Goal: Task Accomplishment & Management: Complete application form

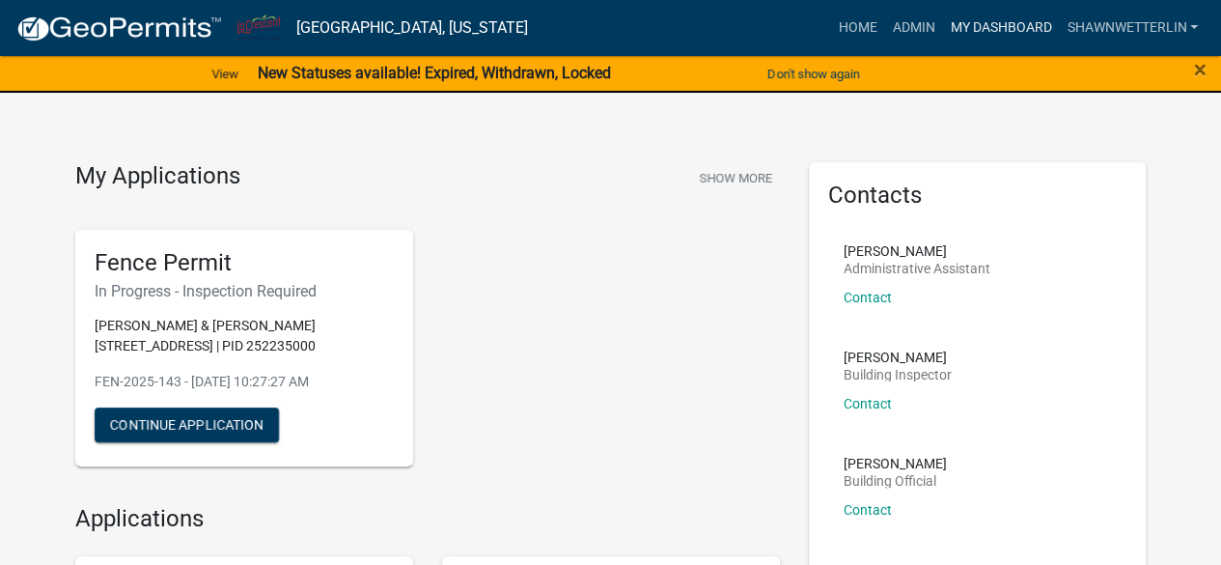
click at [977, 21] on link "My Dashboard" at bounding box center [1000, 28] width 117 height 37
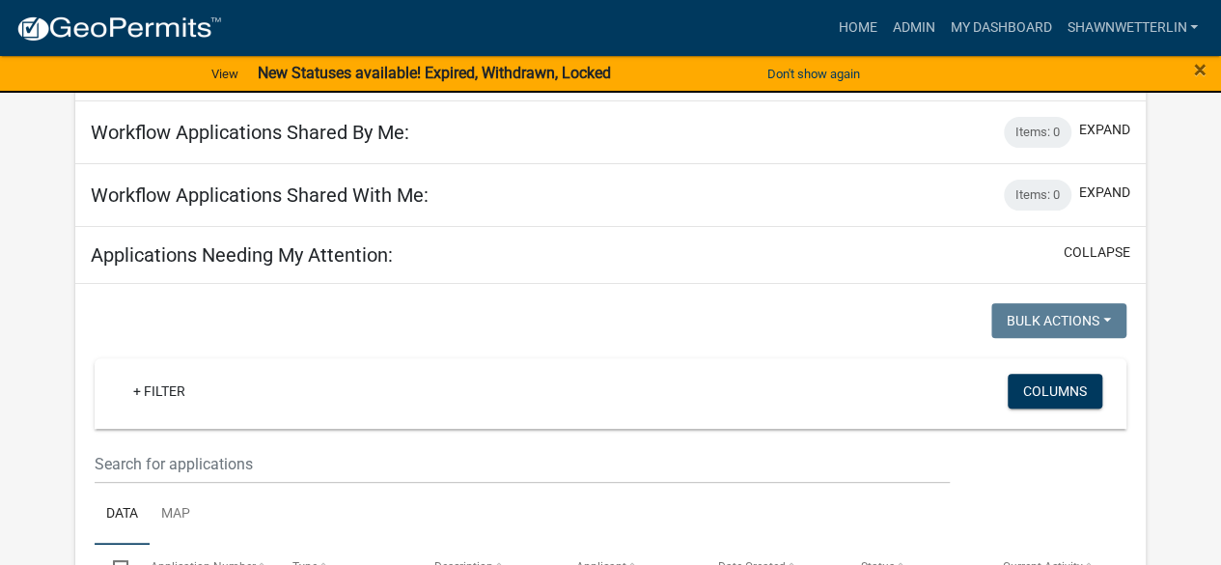
scroll to position [222, 0]
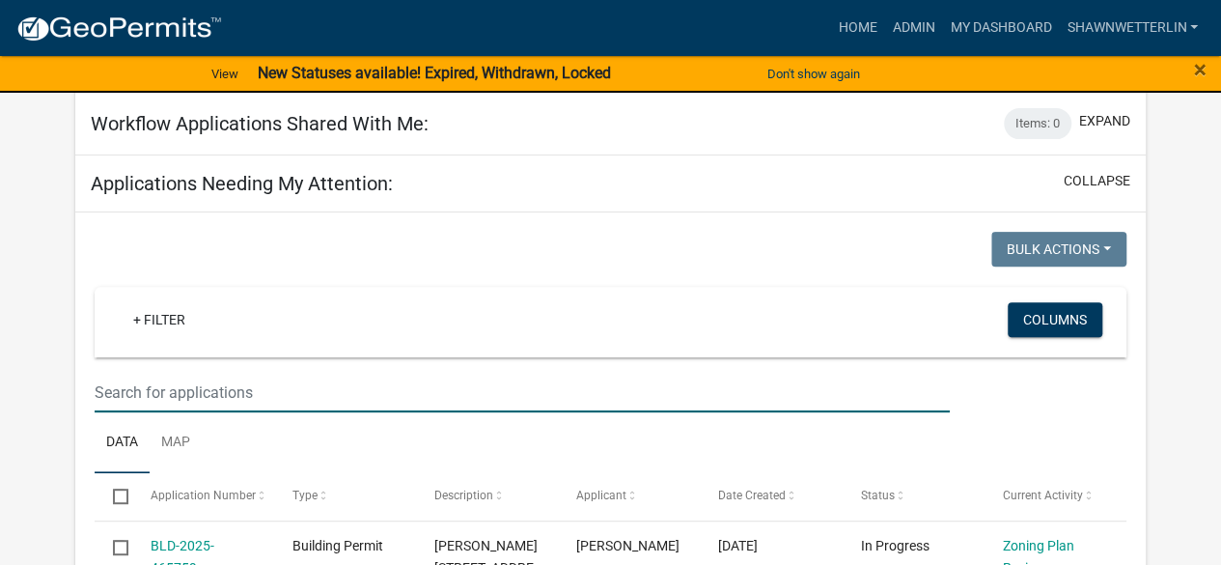
click at [322, 381] on input "text" at bounding box center [522, 393] width 854 height 40
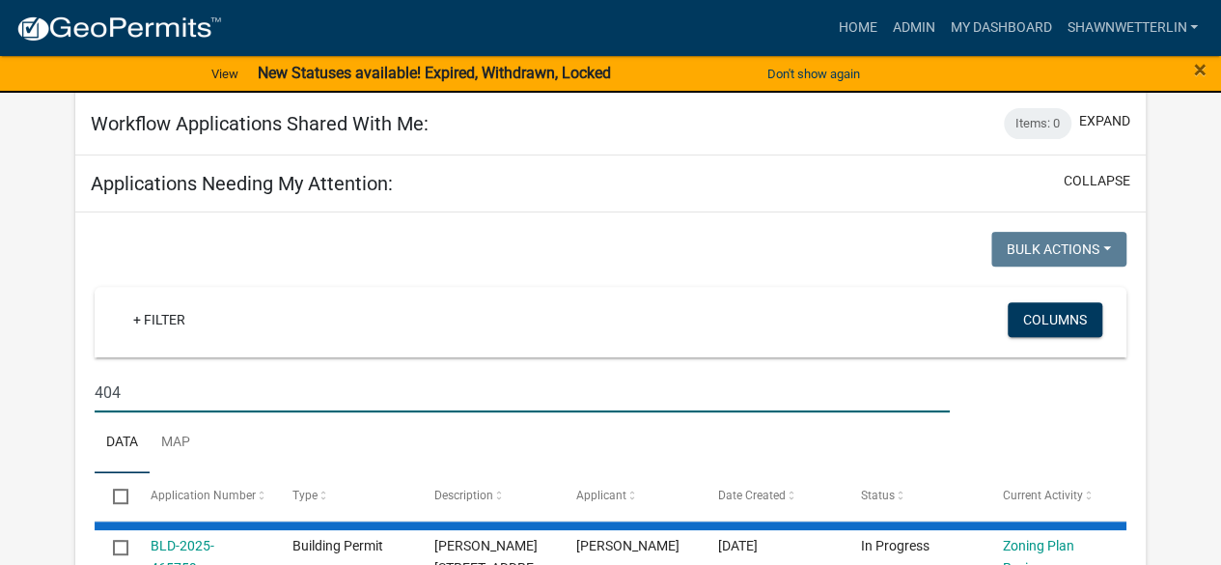
type input "404"
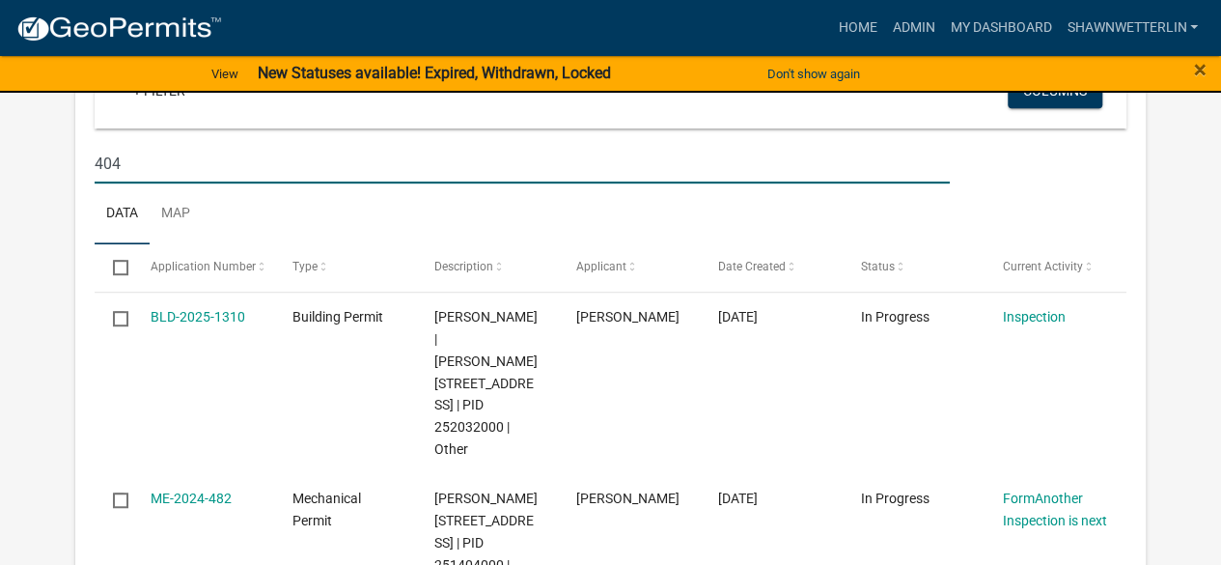
scroll to position [461, 0]
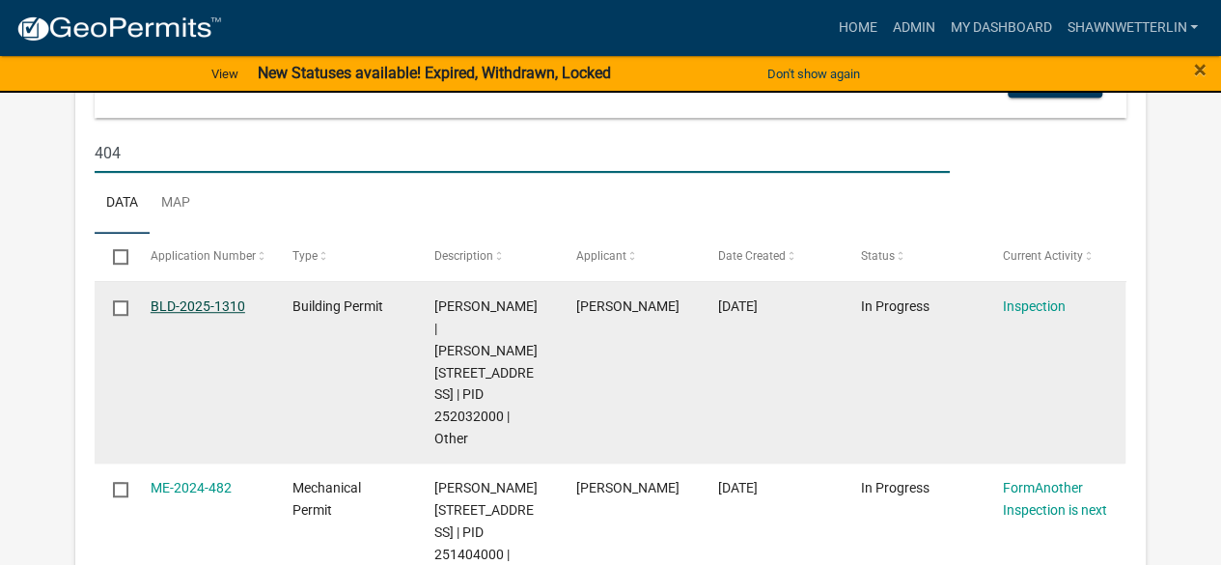
click at [230, 306] on link "BLD-2025-1310" at bounding box center [198, 305] width 95 height 15
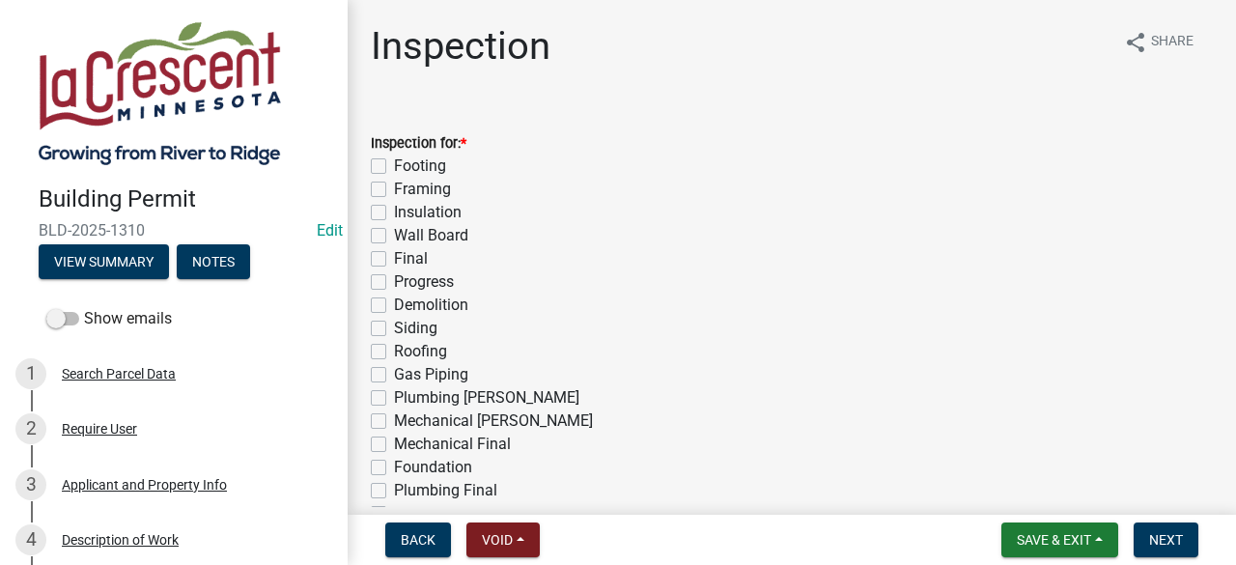
click at [394, 167] on label "Footing" at bounding box center [420, 165] width 52 height 23
click at [394, 167] on input "Footing" at bounding box center [400, 160] width 13 height 13
checkbox input "true"
checkbox input "false"
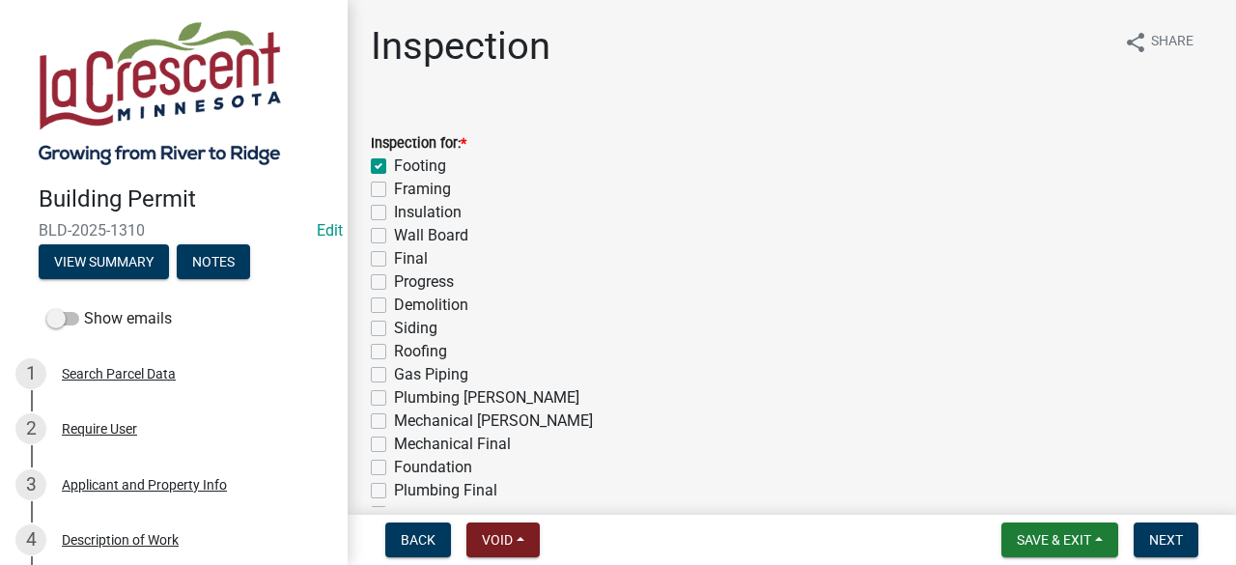
checkbox input "false"
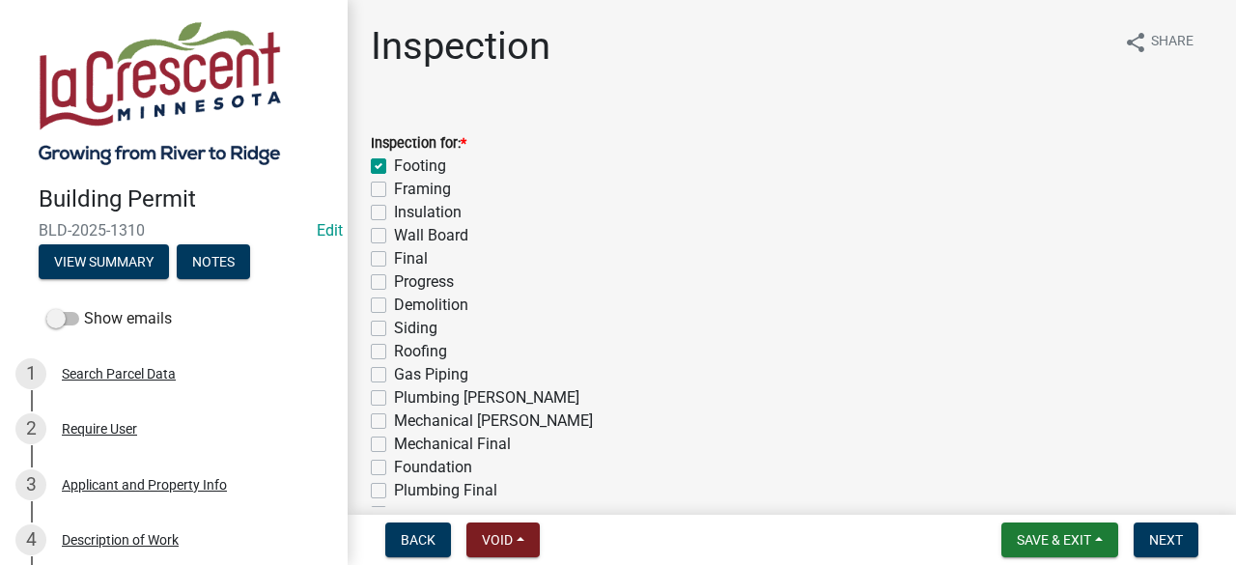
checkbox input "false"
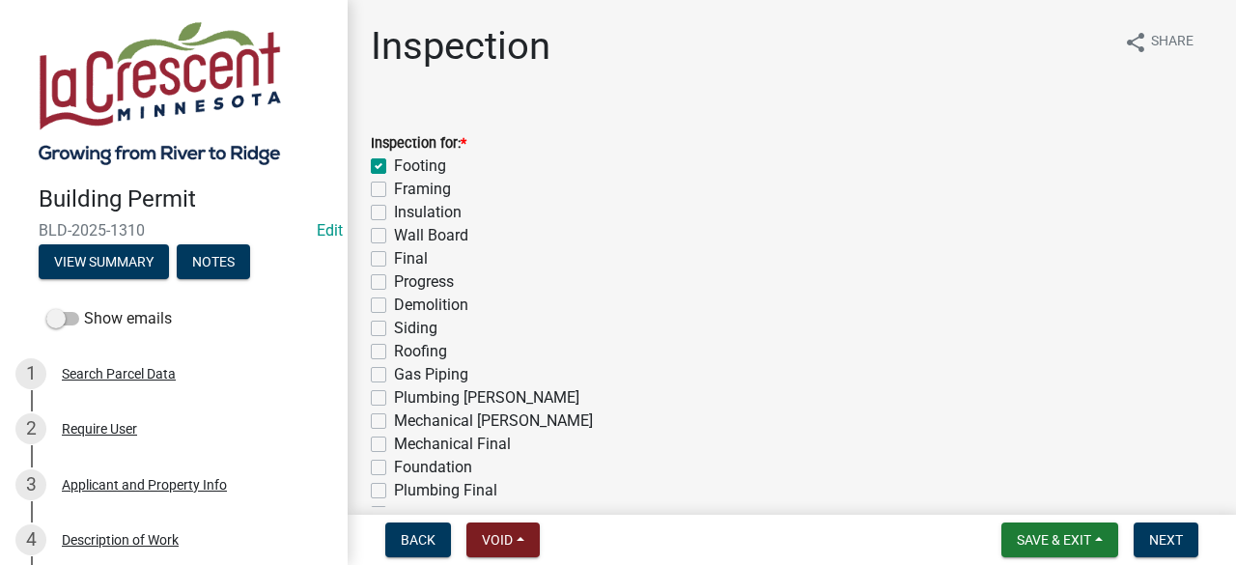
checkbox input "false"
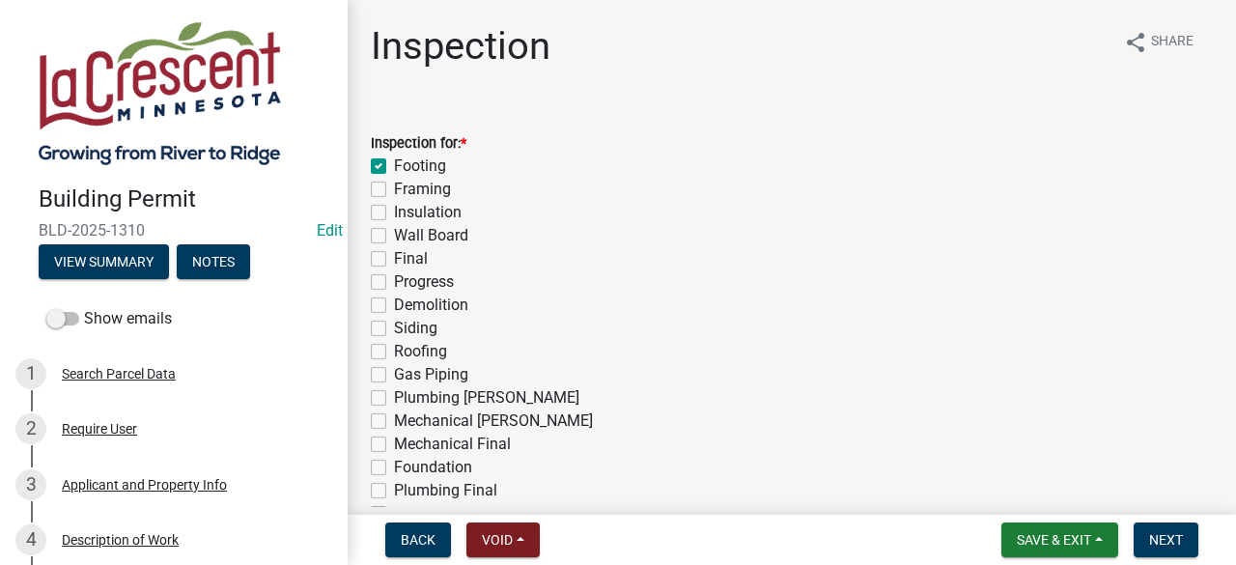
checkbox input "false"
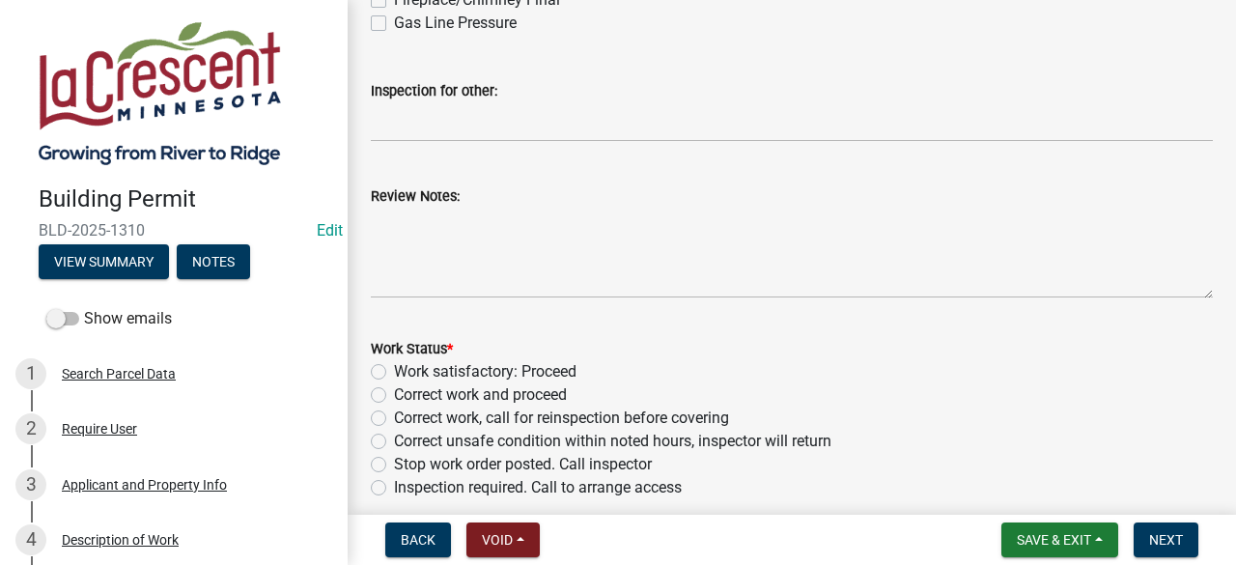
scroll to position [610, 0]
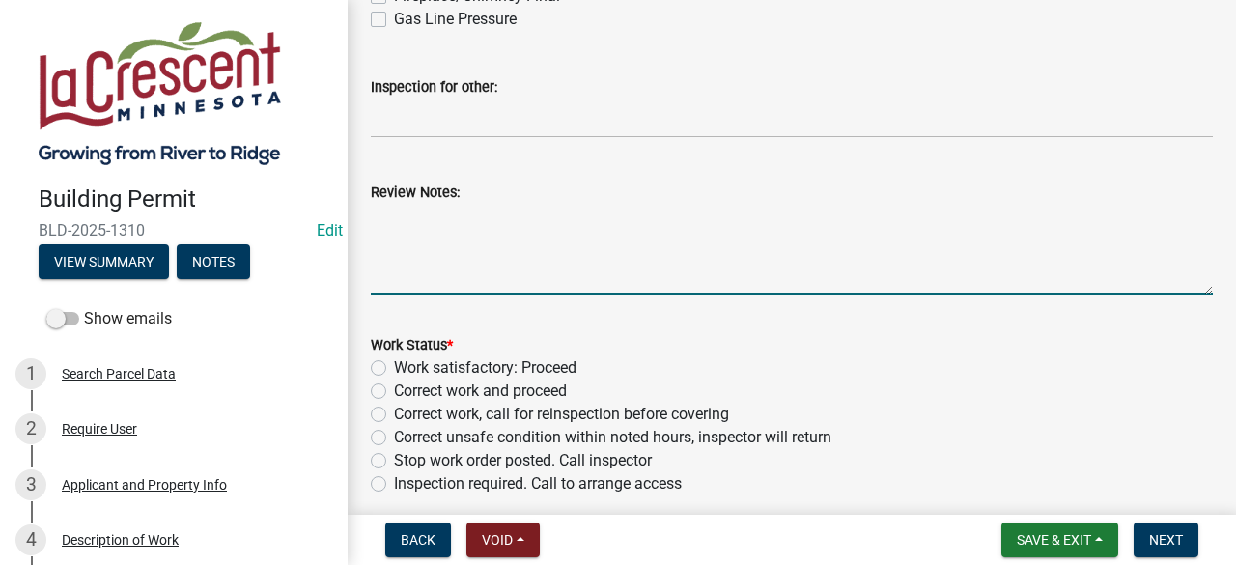
click at [581, 229] on textarea "Review Notes:" at bounding box center [792, 249] width 842 height 91
type textarea "^"
type textarea "6"
drag, startPoint x: 539, startPoint y: 216, endPoint x: 504, endPoint y: 240, distance: 42.3
click at [504, 240] on textarea "Six sixteen inch wide sono tubes installed for footings." at bounding box center [792, 249] width 842 height 91
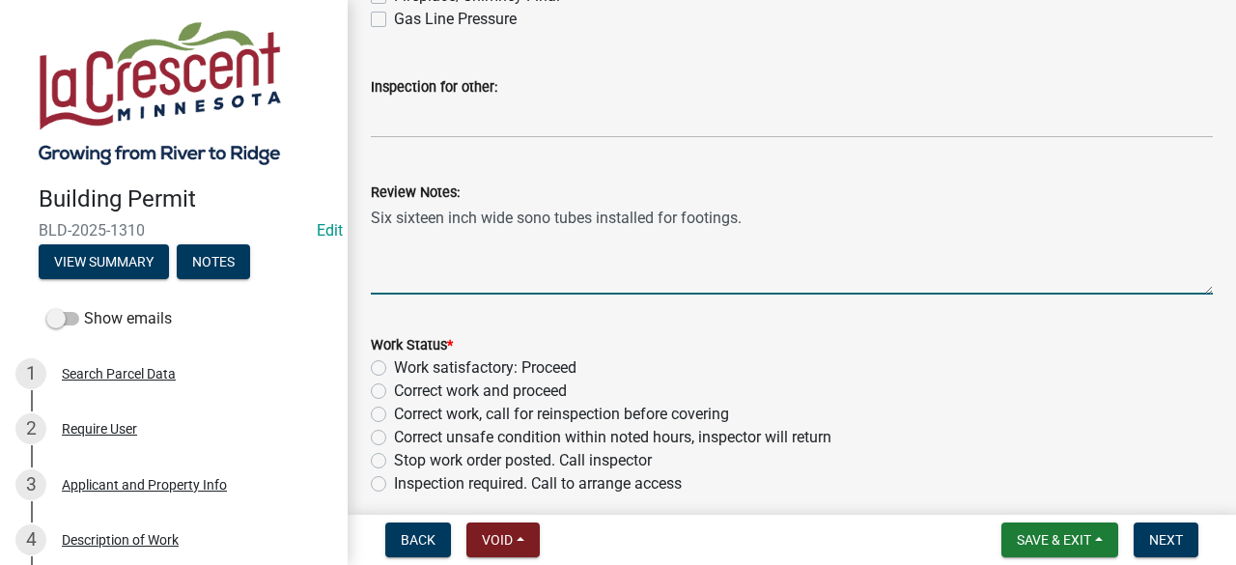
click at [756, 221] on textarea "Six sixteen inch wide sono tubes installed for footings." at bounding box center [792, 249] width 842 height 91
type textarea "Six sixteen inch wide sono tubes installed for footings. 42" deep."
click at [394, 370] on label "Work satisfactory: Proceed" at bounding box center [485, 367] width 182 height 23
click at [394, 369] on input "Work satisfactory: Proceed" at bounding box center [400, 362] width 13 height 13
radio input "true"
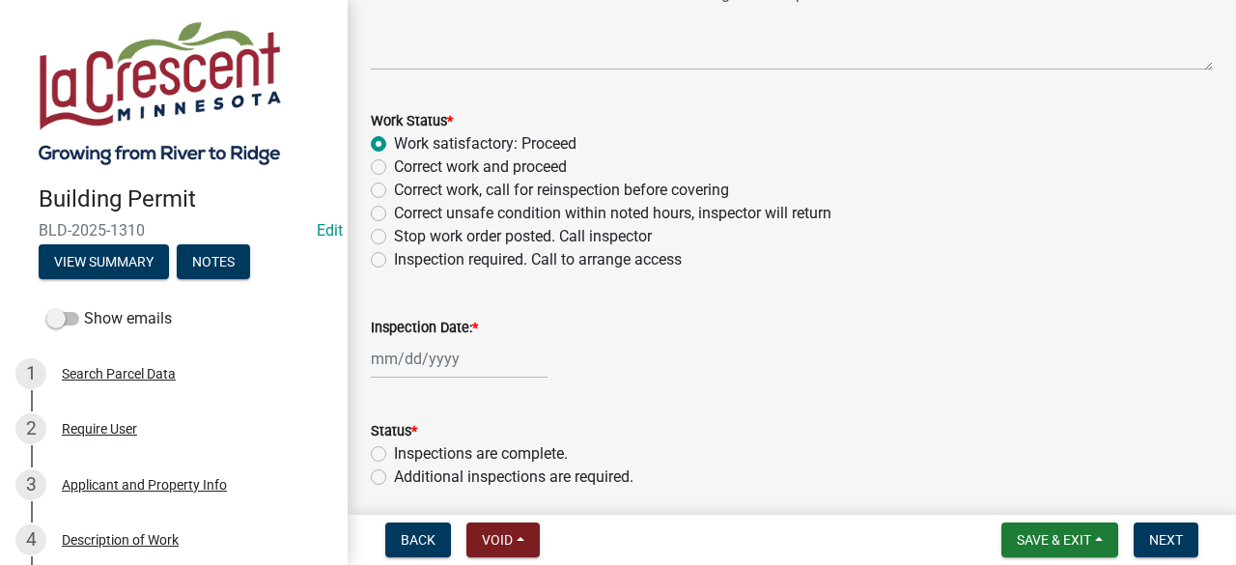
scroll to position [907, 0]
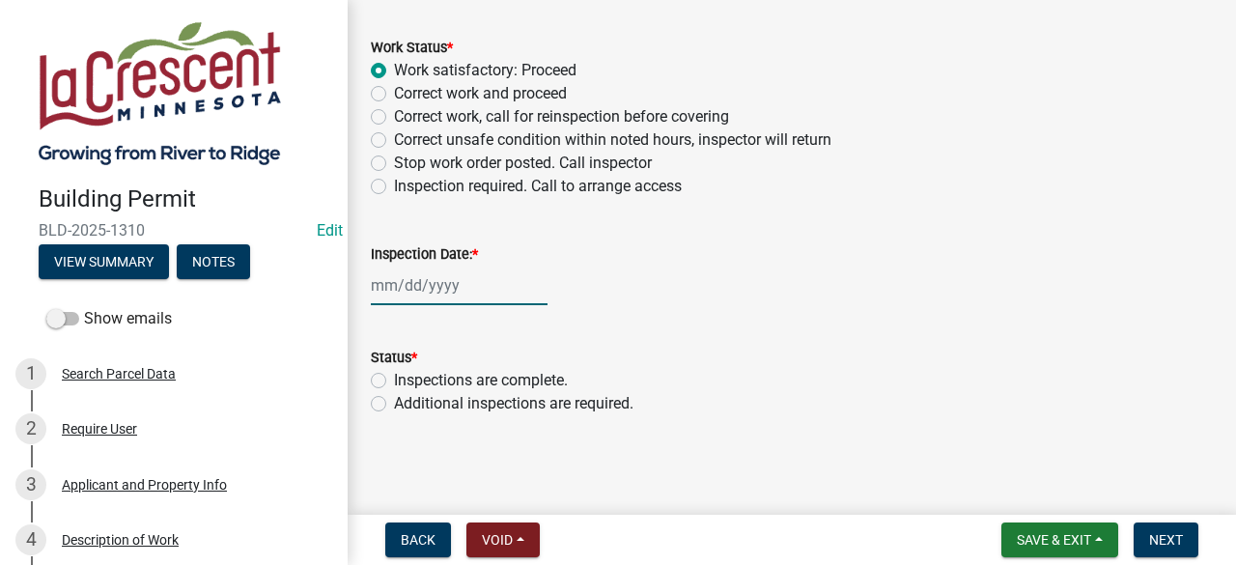
click at [451, 290] on div at bounding box center [459, 285] width 177 height 40
select select "8"
select select "2025"
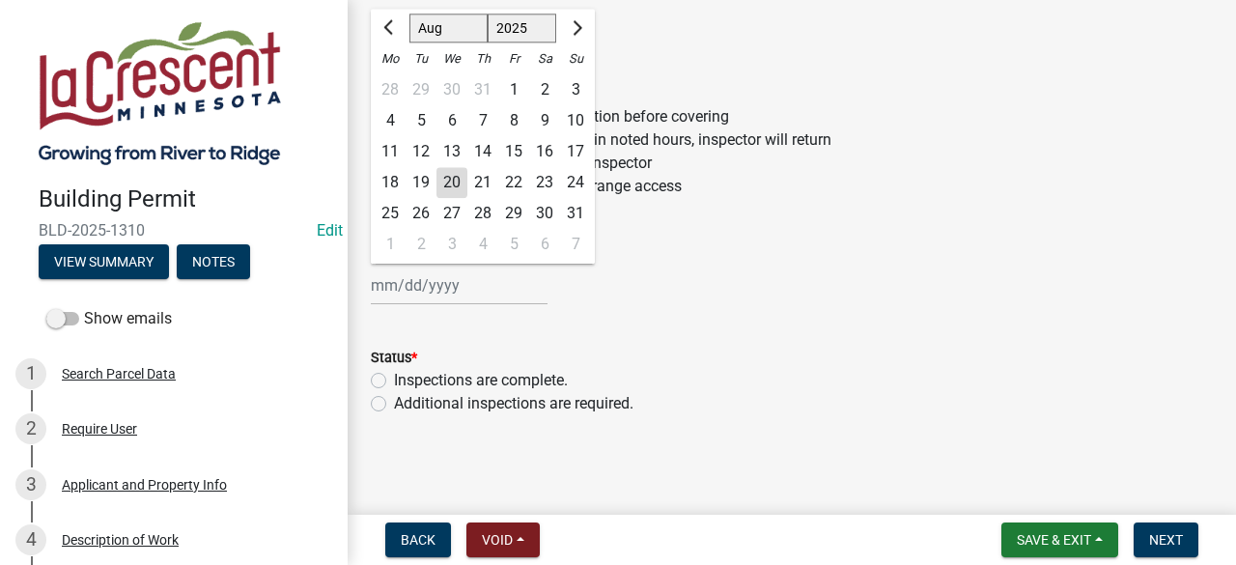
click at [454, 184] on div "20" at bounding box center [451, 182] width 31 height 31
type input "[DATE]"
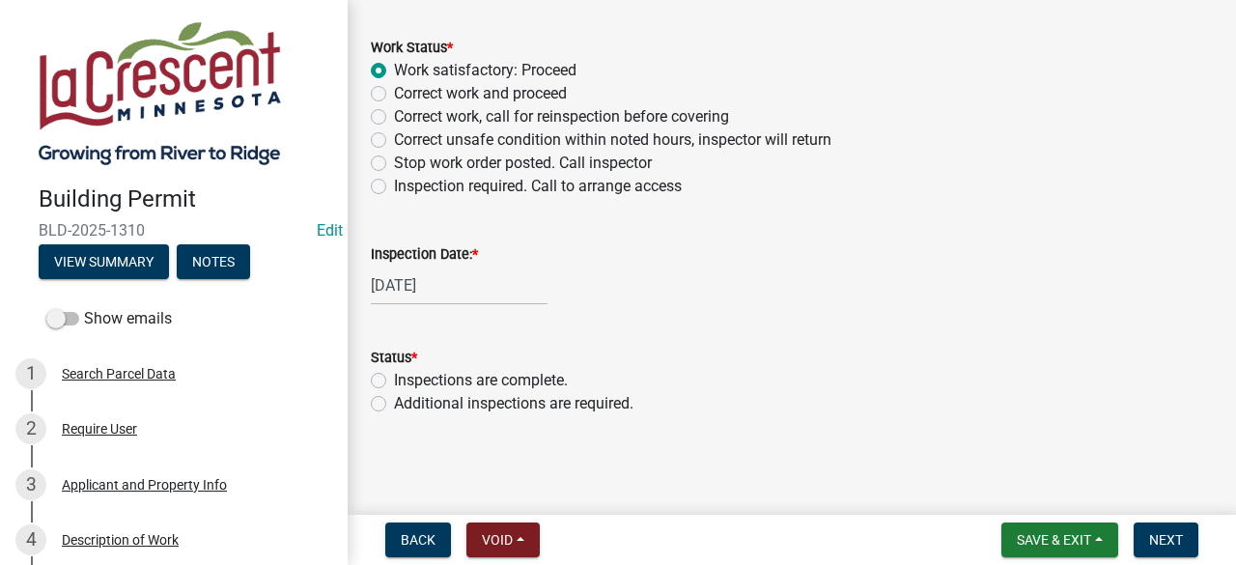
click at [394, 403] on label "Additional inspections are required." at bounding box center [513, 403] width 239 height 23
click at [394, 403] on input "Additional inspections are required." at bounding box center [400, 398] width 13 height 13
radio input "true"
click at [1164, 545] on span "Next" at bounding box center [1166, 539] width 34 height 15
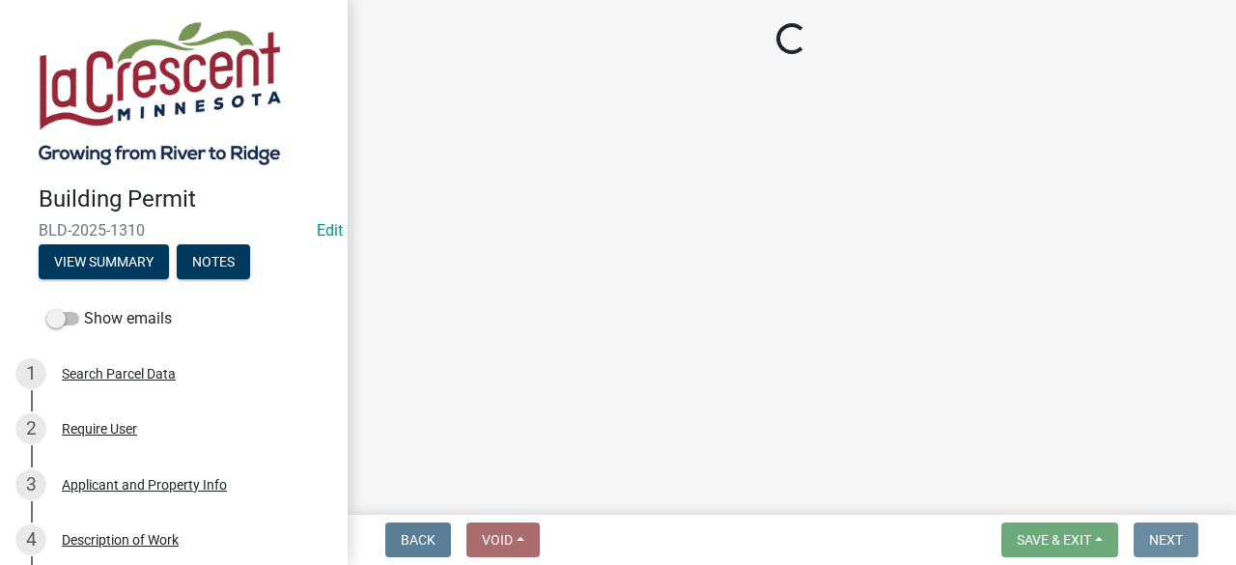
scroll to position [0, 0]
